Goal: Task Accomplishment & Management: Manage account settings

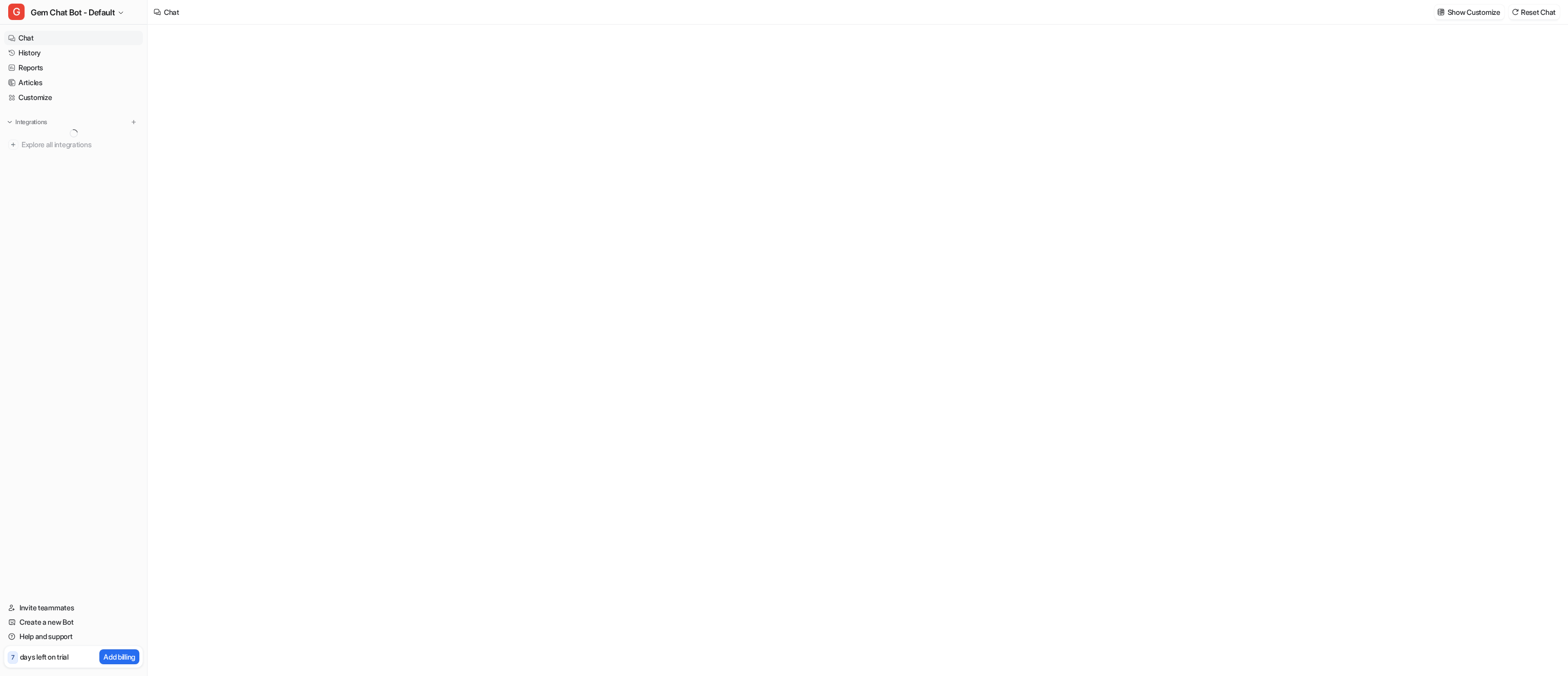
type textarea "**********"
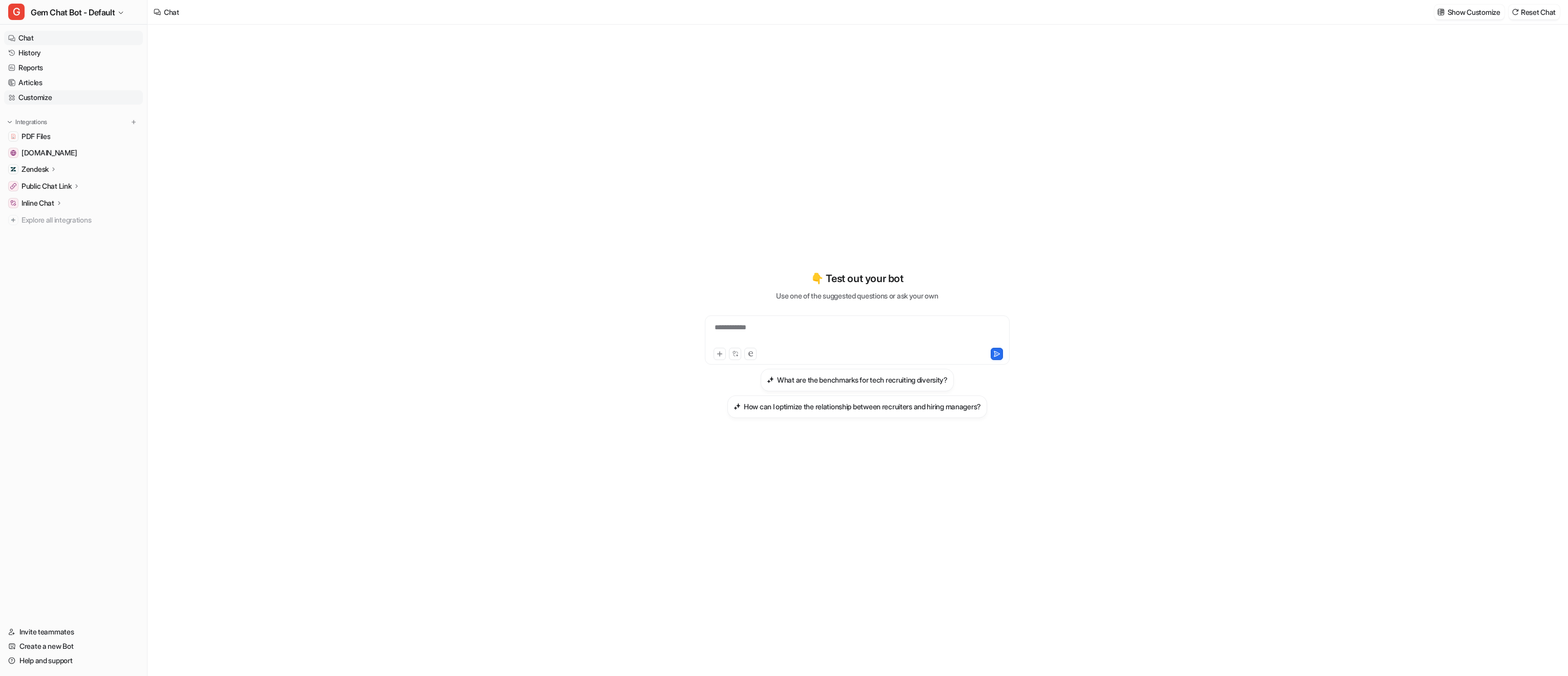
click at [56, 91] on link "Customize" at bounding box center [74, 98] width 139 height 15
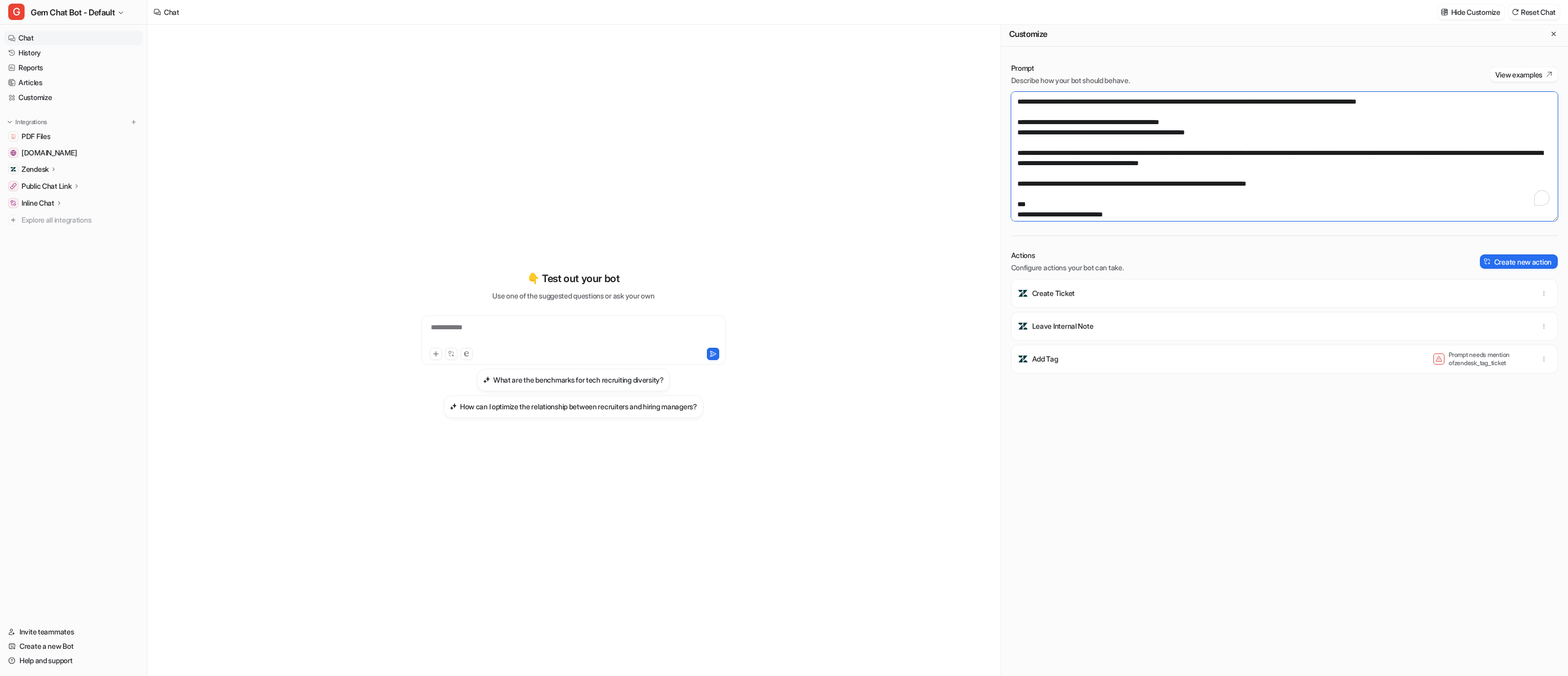
scroll to position [798, 0]
drag, startPoint x: 1330, startPoint y: 193, endPoint x: 1010, endPoint y: 109, distance: 330.8
click at [1010, 109] on div "Prompt Describe how your bot should behave. View examples Actions Configure act…" at bounding box center [1284, 367] width 567 height 630
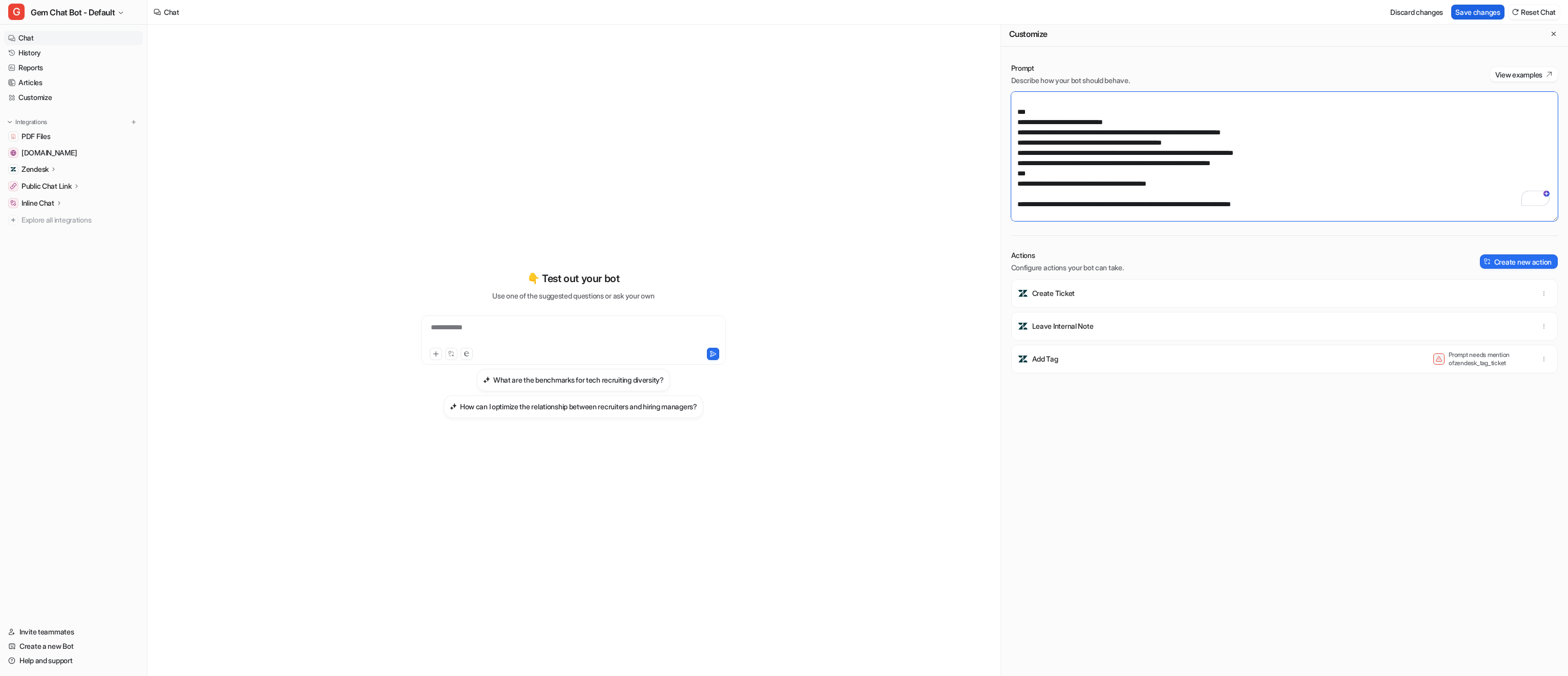
type textarea "**********"
click at [1471, 13] on button "Save changes" at bounding box center [1477, 12] width 53 height 15
click at [87, 17] on span "Gem Chat Bot - Default" at bounding box center [73, 12] width 84 height 15
click at [88, 66] on link "G Gem Email Ticket Bot" at bounding box center [82, 73] width 142 height 17
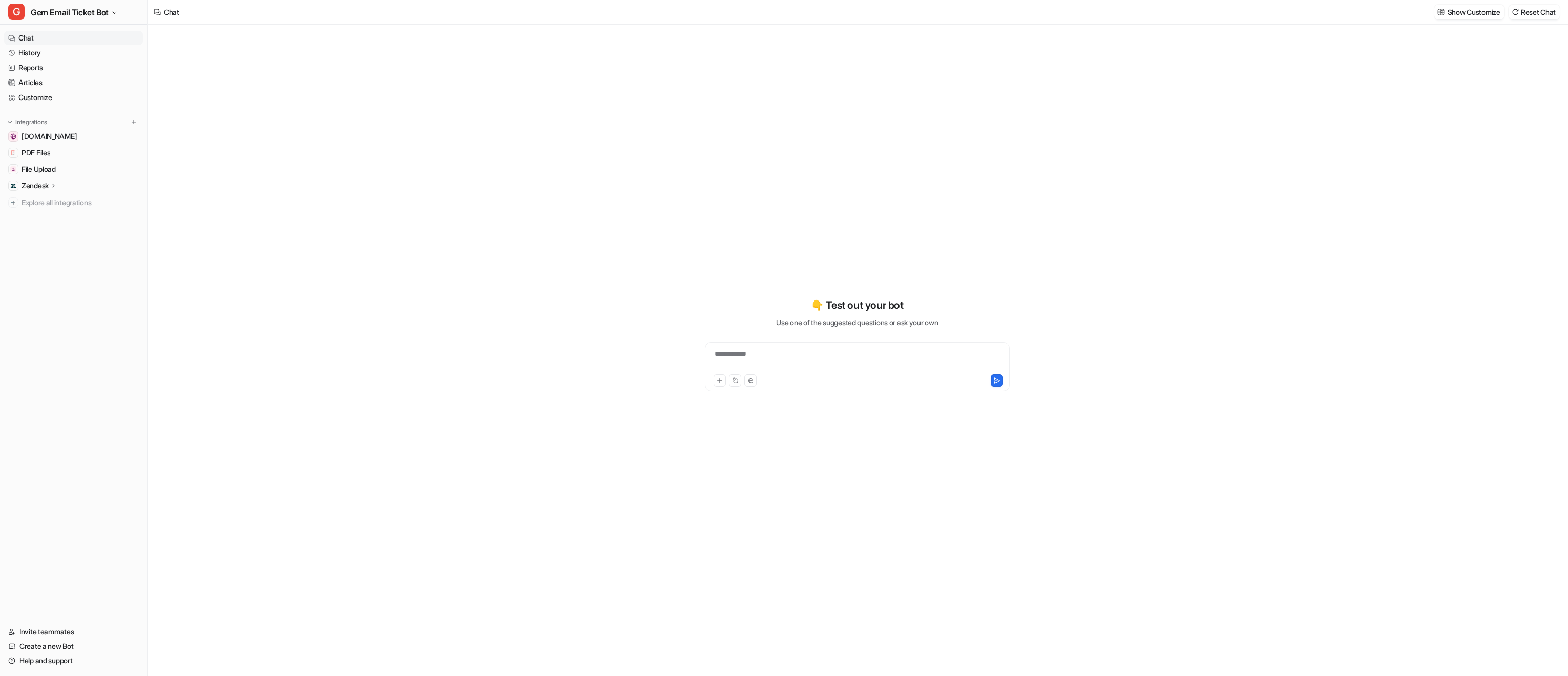
type textarea "**********"
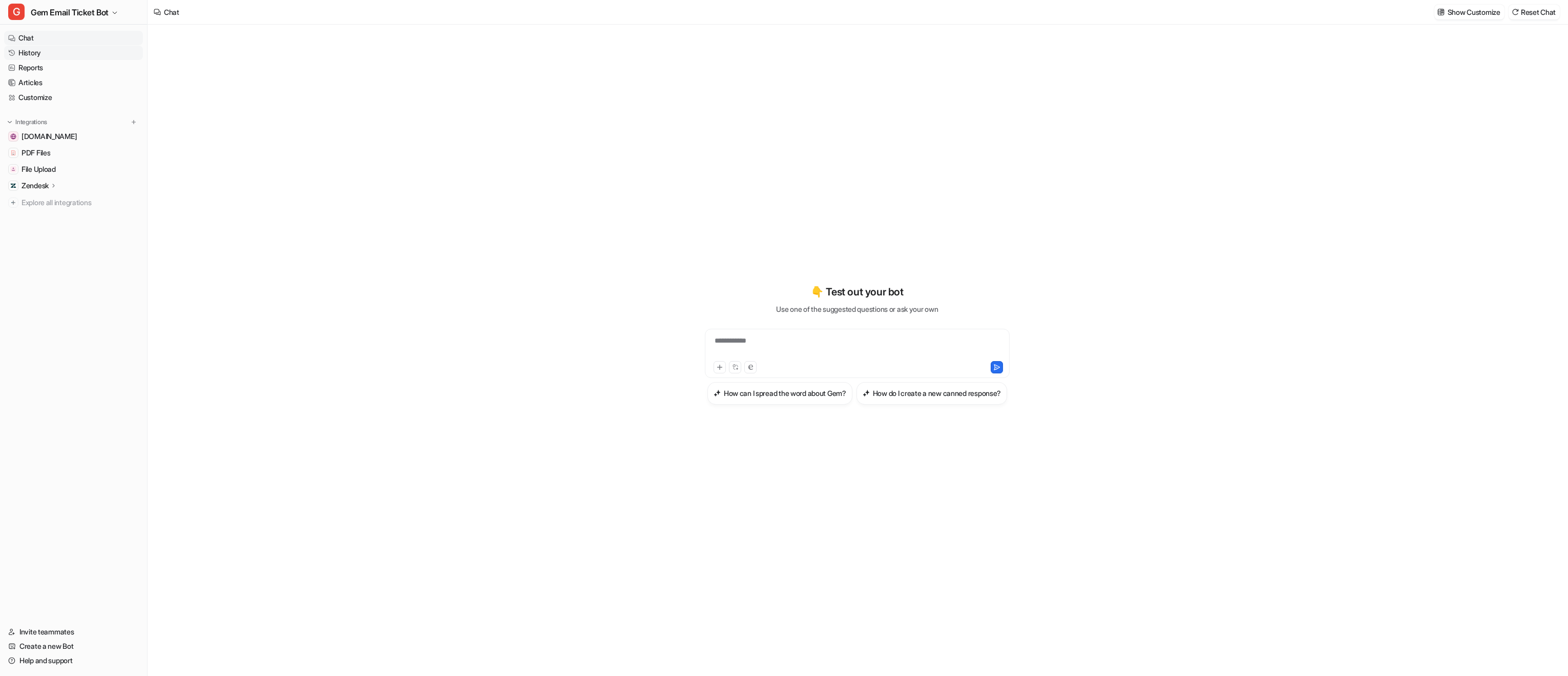
click at [24, 52] on link "History" at bounding box center [74, 53] width 139 height 15
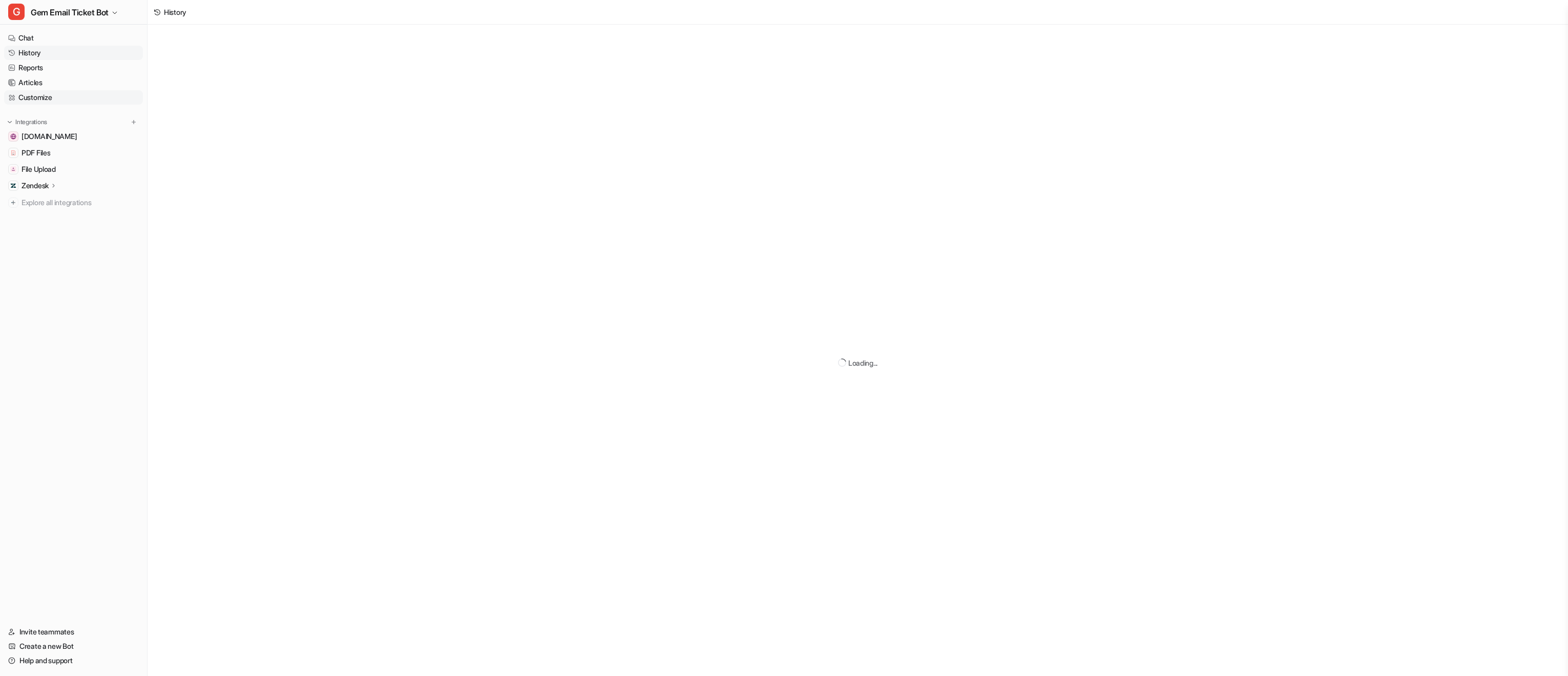
click at [40, 96] on link "Customize" at bounding box center [74, 98] width 139 height 15
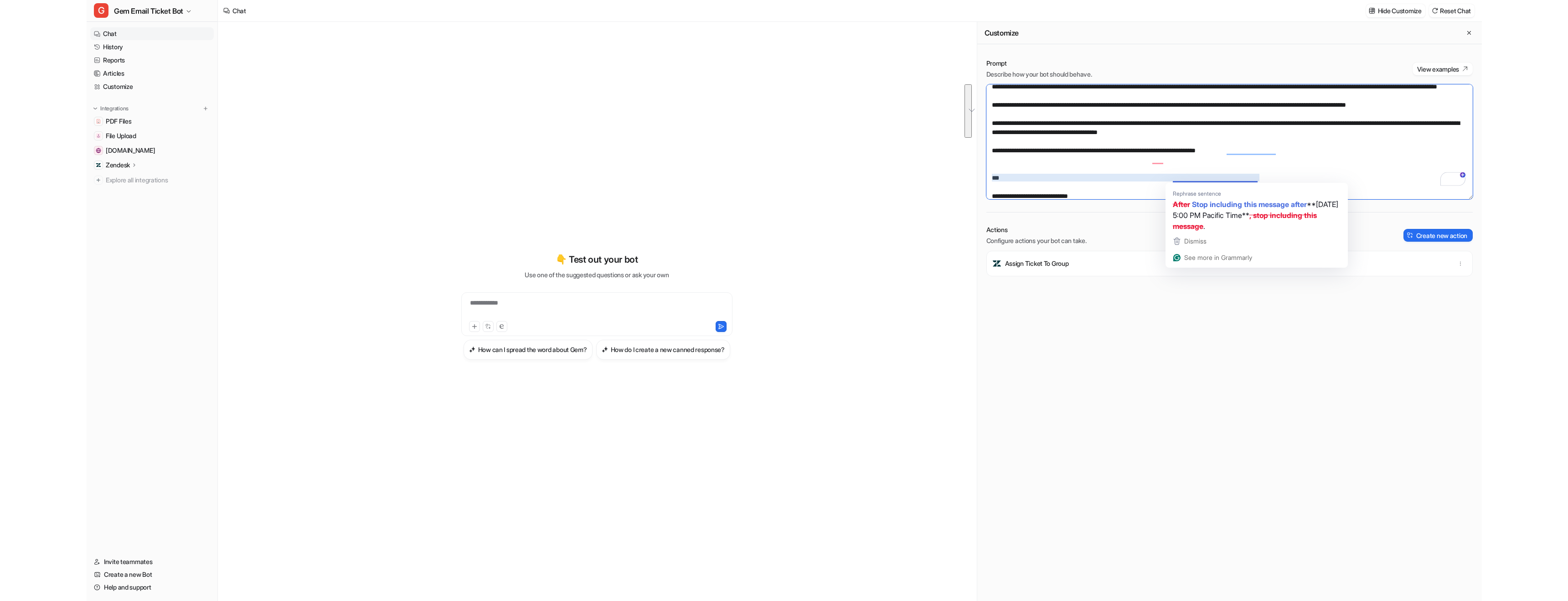
scroll to position [452, 0]
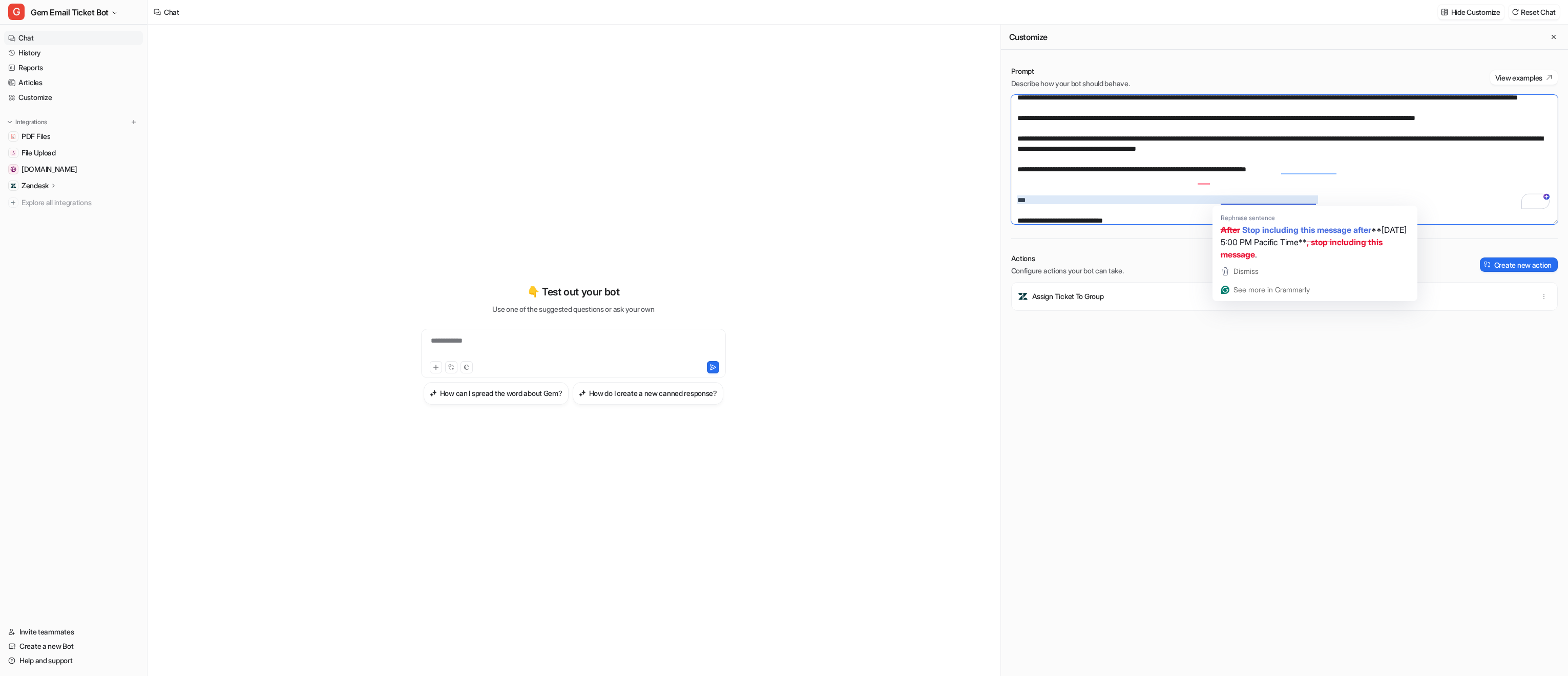
drag, startPoint x: 1015, startPoint y: 148, endPoint x: 1322, endPoint y: 203, distance: 311.9
click at [1322, 203] on textarea "To enrich screen reader interactions, please activate Accessibility in Grammarl…" at bounding box center [1285, 160] width 547 height 129
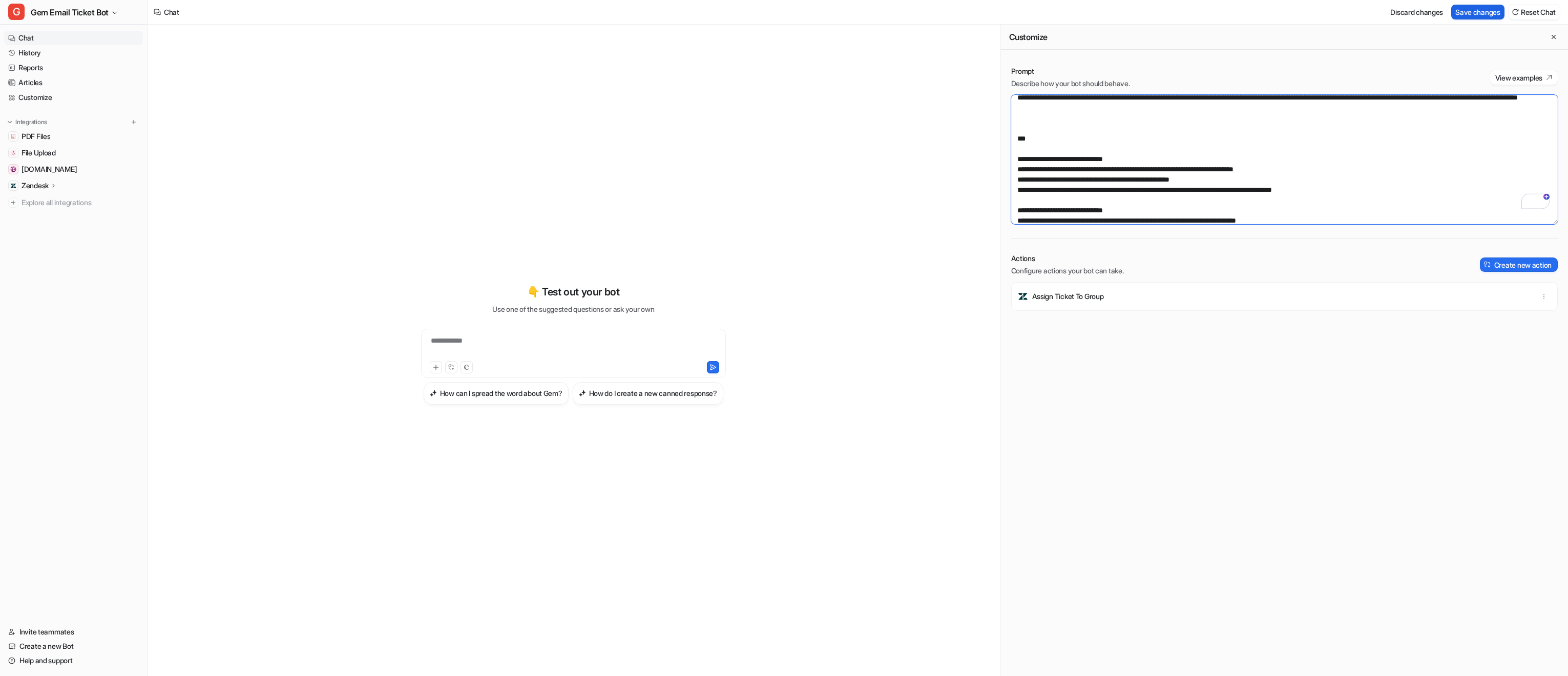
type textarea "**********"
click at [1475, 9] on button "Save changes" at bounding box center [1477, 12] width 53 height 15
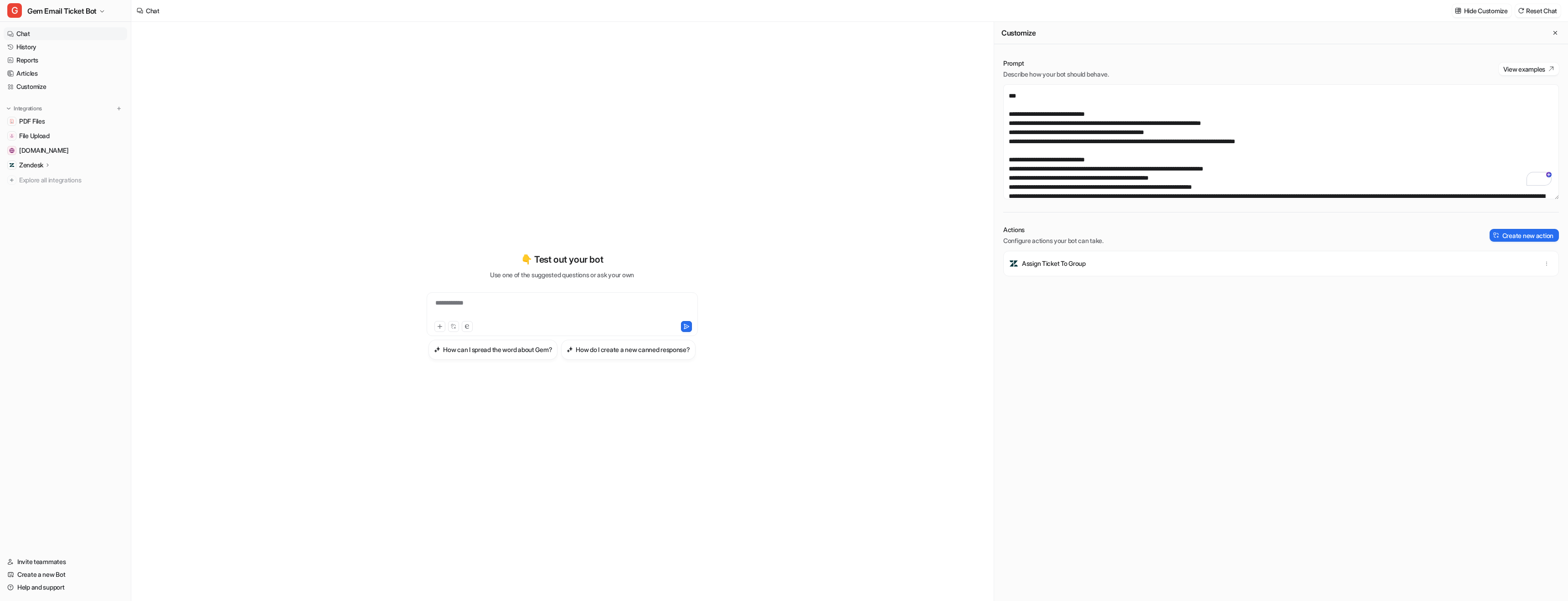
scroll to position [442, 0]
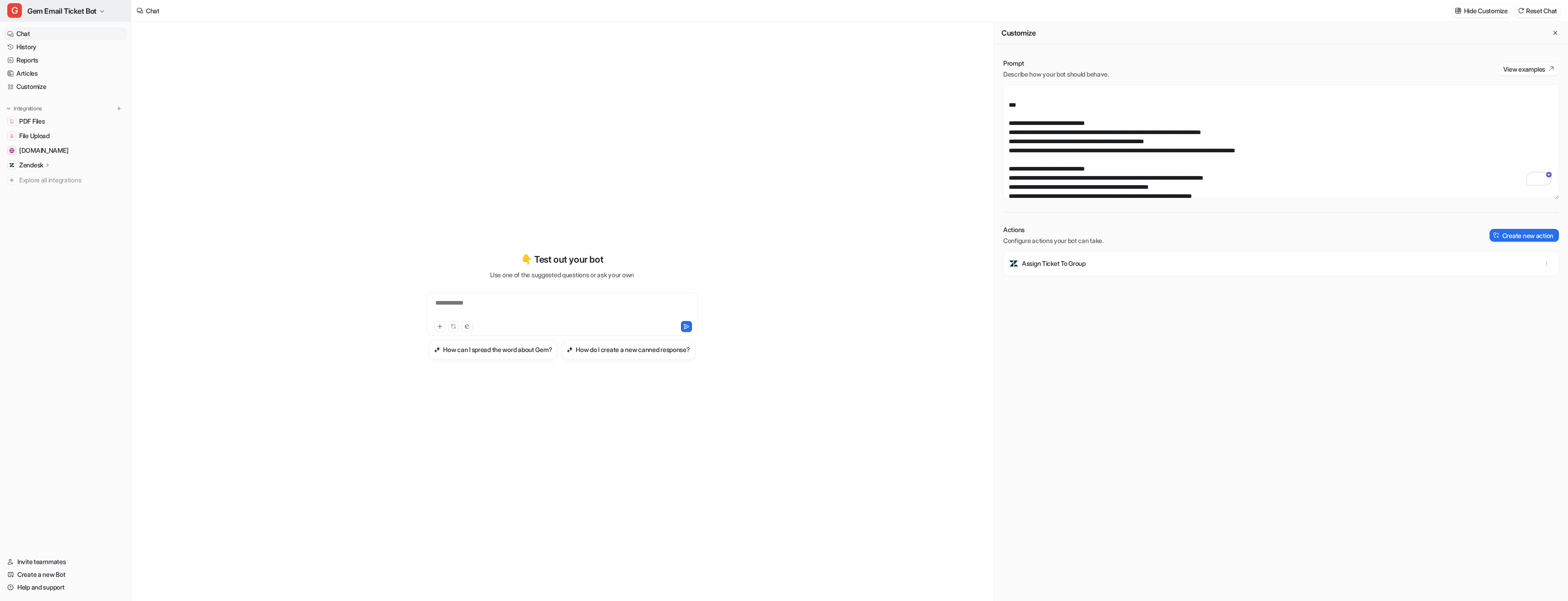
click at [86, 6] on span "Gem Email Ticket Bot" at bounding box center [62, 11] width 69 height 13
click at [79, 34] on div "G Gem Chat Bot - Default" at bounding box center [51, 34] width 76 height 9
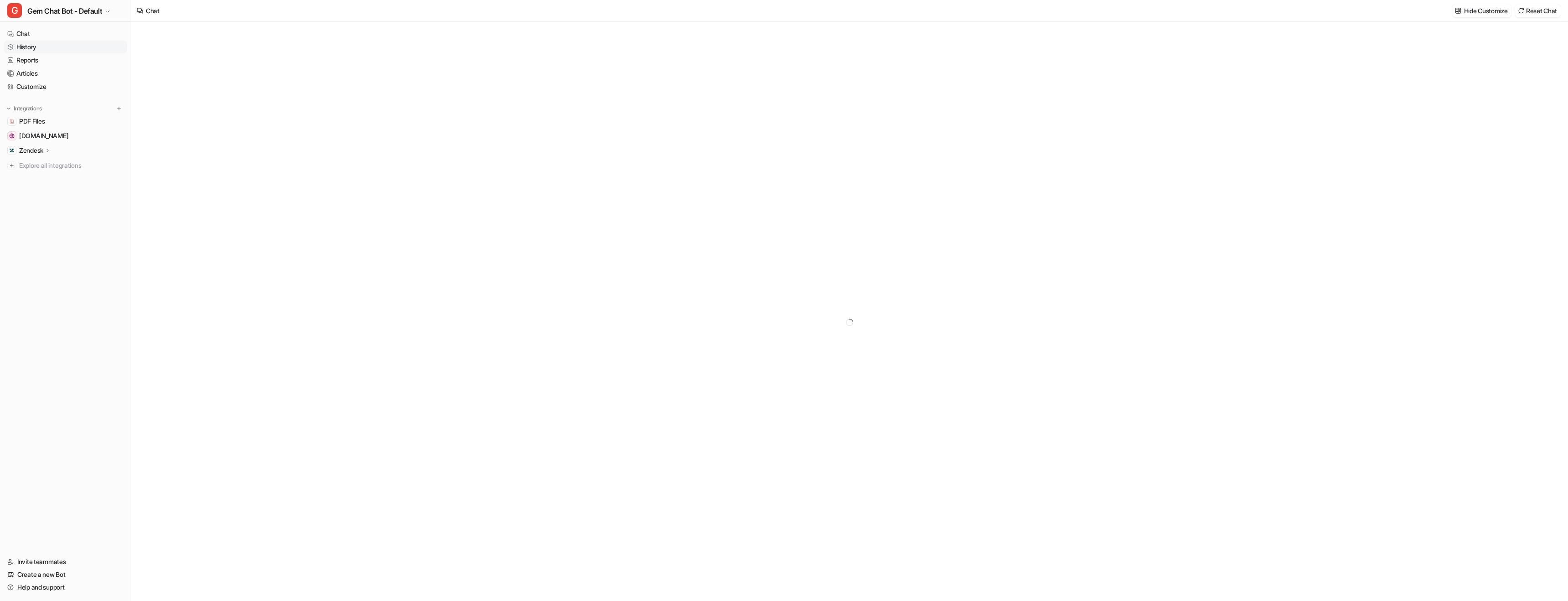
click at [53, 49] on link "History" at bounding box center [66, 47] width 124 height 13
click at [39, 39] on link "Chat" at bounding box center [66, 34] width 124 height 13
click at [38, 34] on link "Chat" at bounding box center [66, 34] width 124 height 13
type textarea "**********"
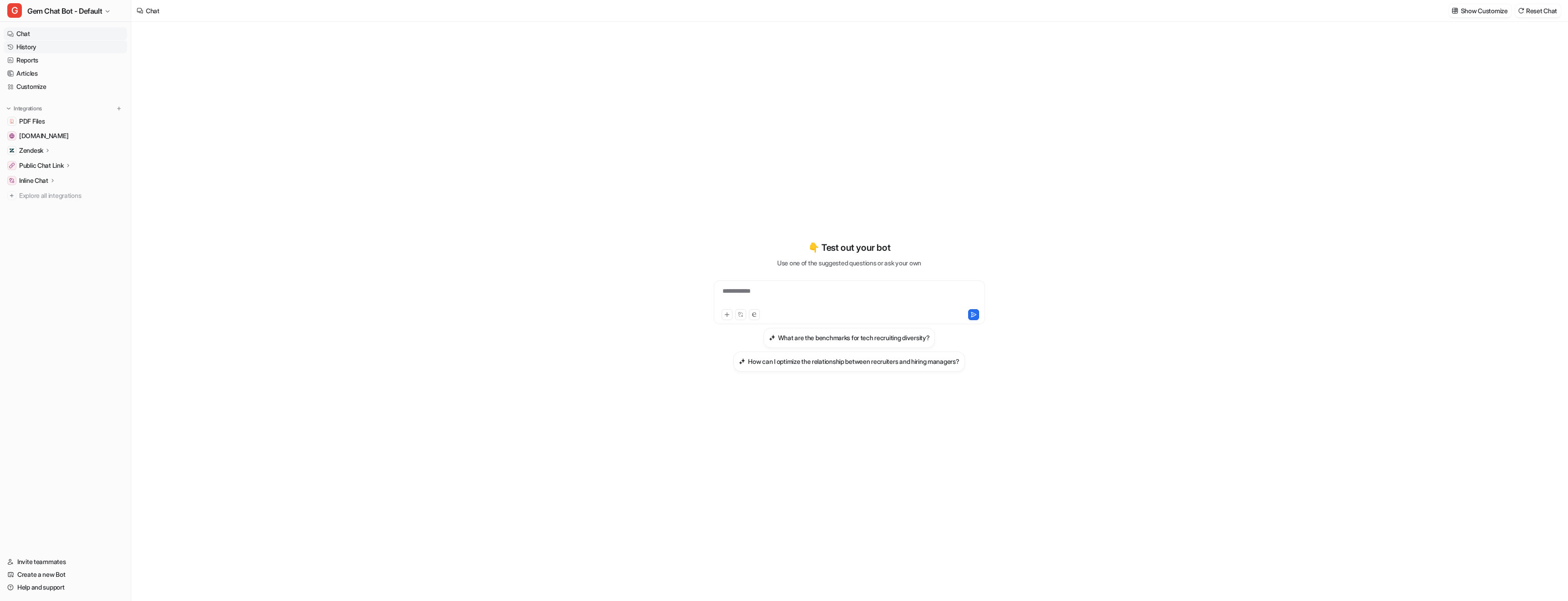
click at [42, 44] on link "History" at bounding box center [66, 47] width 124 height 13
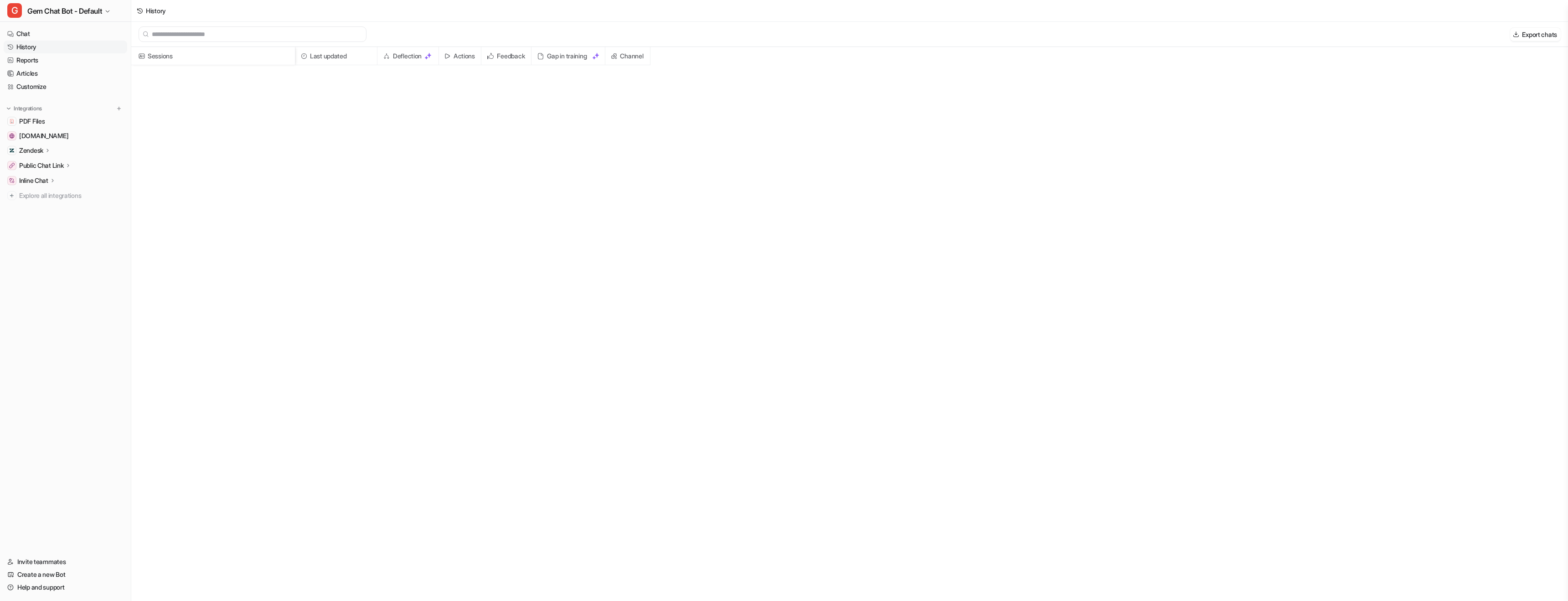
click at [211, 37] on input "text" at bounding box center [256, 34] width 210 height 15
